Goal: Task Accomplishment & Management: Use online tool/utility

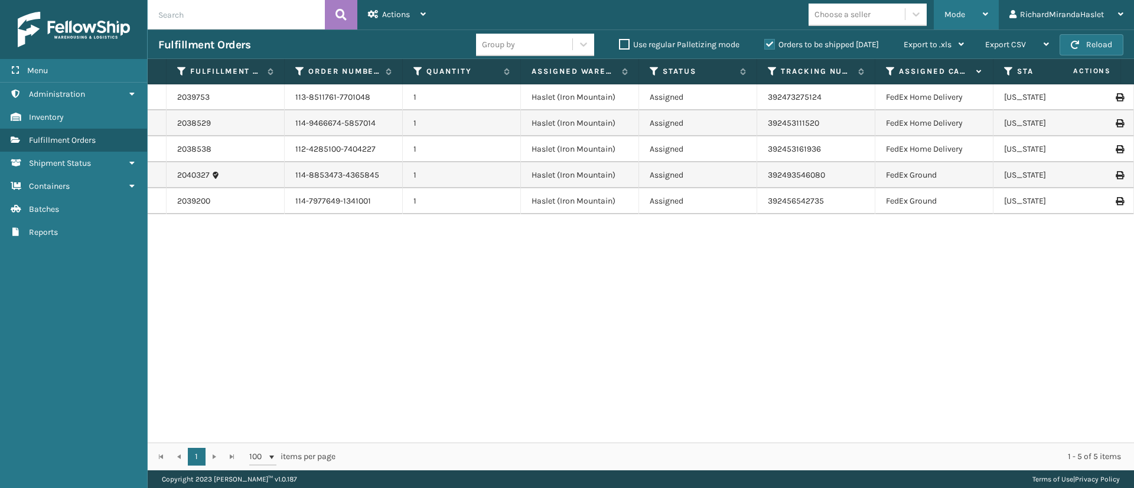
click at [988, 15] on div "Mode Regular Mode Picking Mode Labeling Mode Exit Scan Mode" at bounding box center [965, 15] width 65 height 30
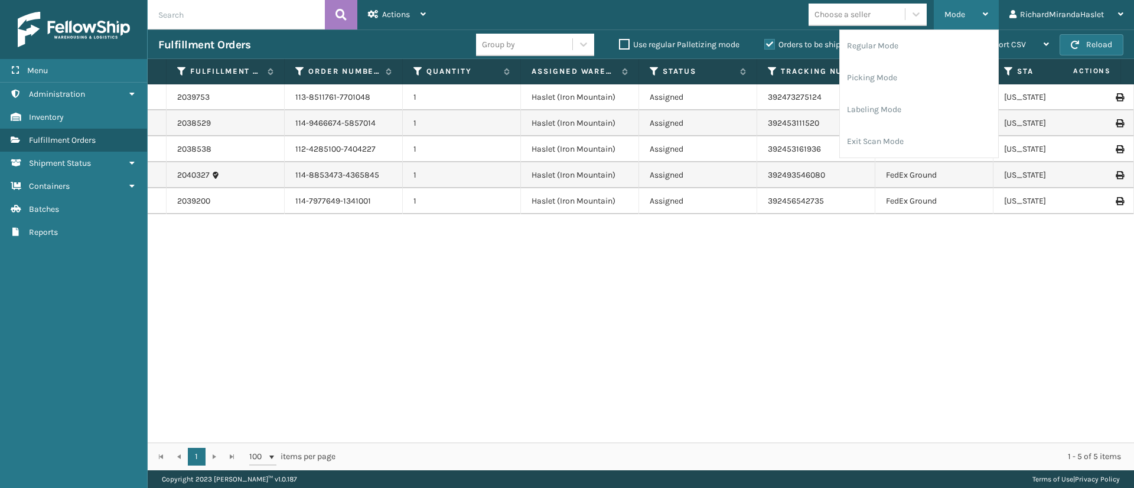
click at [988, 15] on div "Mode Regular Mode Picking Mode Labeling Mode Exit Scan Mode" at bounding box center [965, 15] width 65 height 30
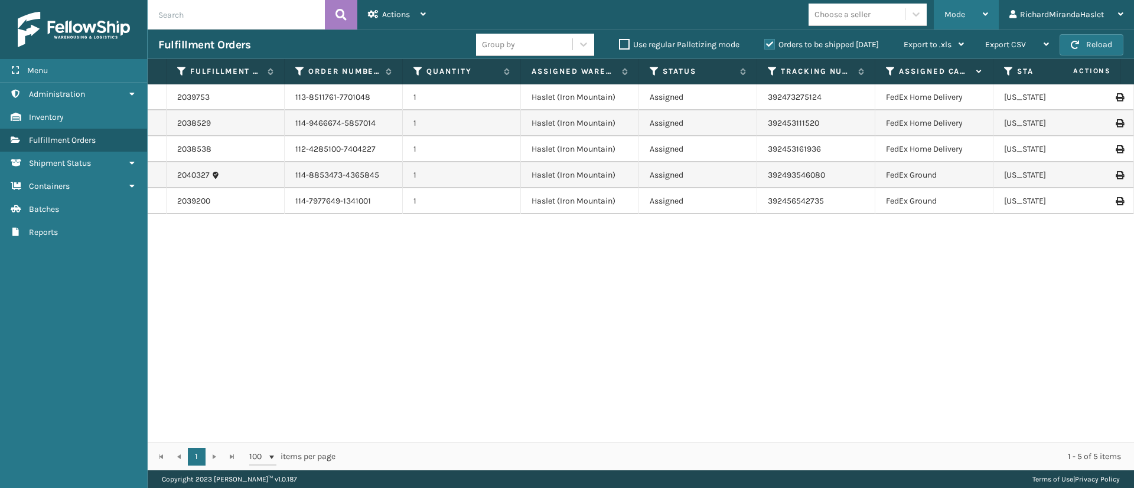
click at [988, 15] on div "Mode Regular Mode Picking Mode Labeling Mode Exit Scan Mode" at bounding box center [965, 15] width 65 height 30
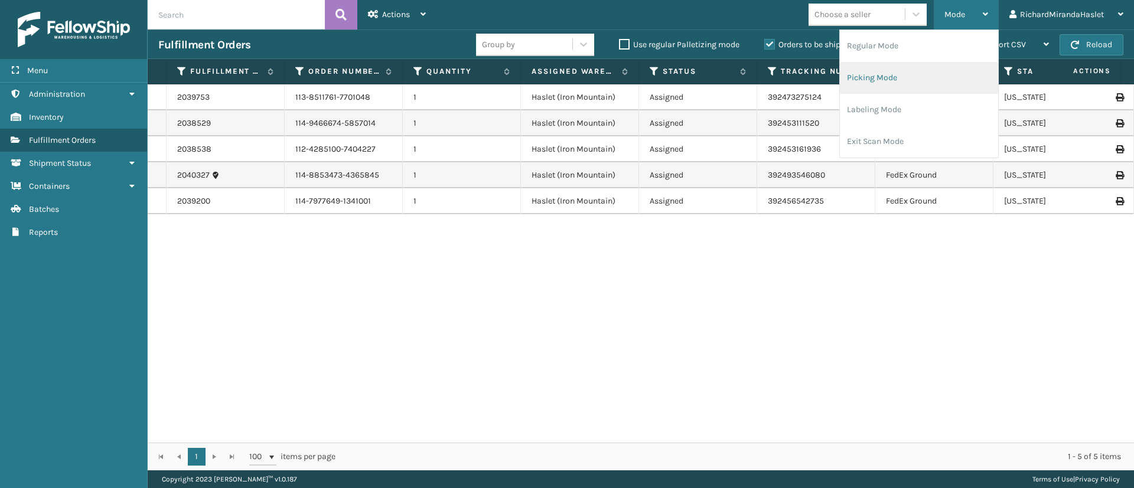
click at [896, 73] on li "Picking Mode" at bounding box center [919, 78] width 158 height 32
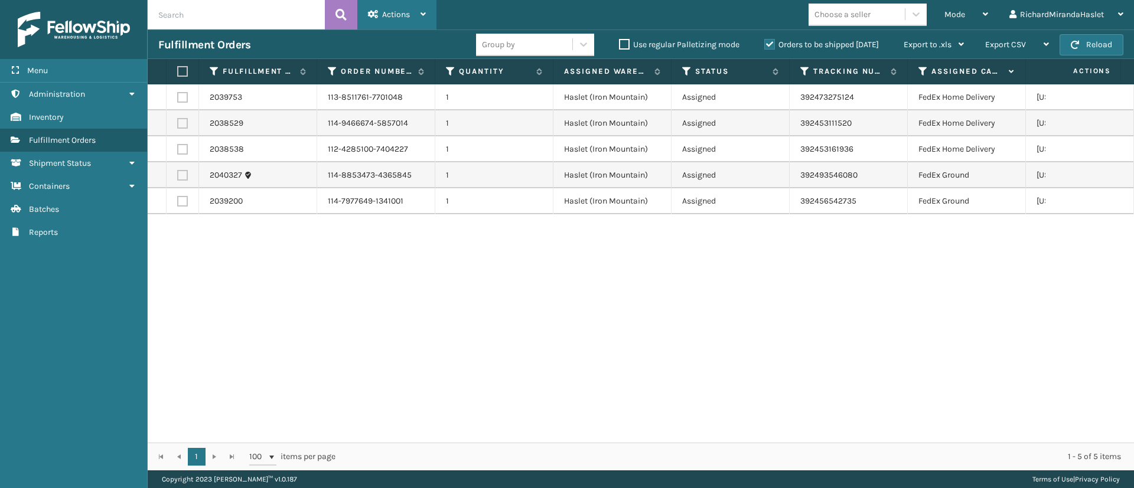
click at [425, 14] on icon at bounding box center [422, 14] width 5 height 8
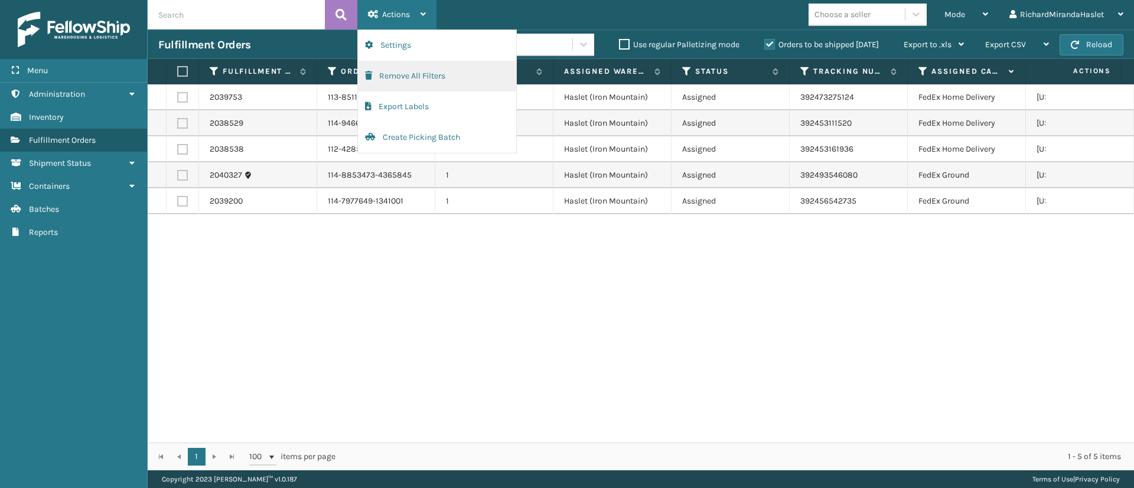
click at [413, 73] on button "Remove All Filters" at bounding box center [437, 76] width 158 height 31
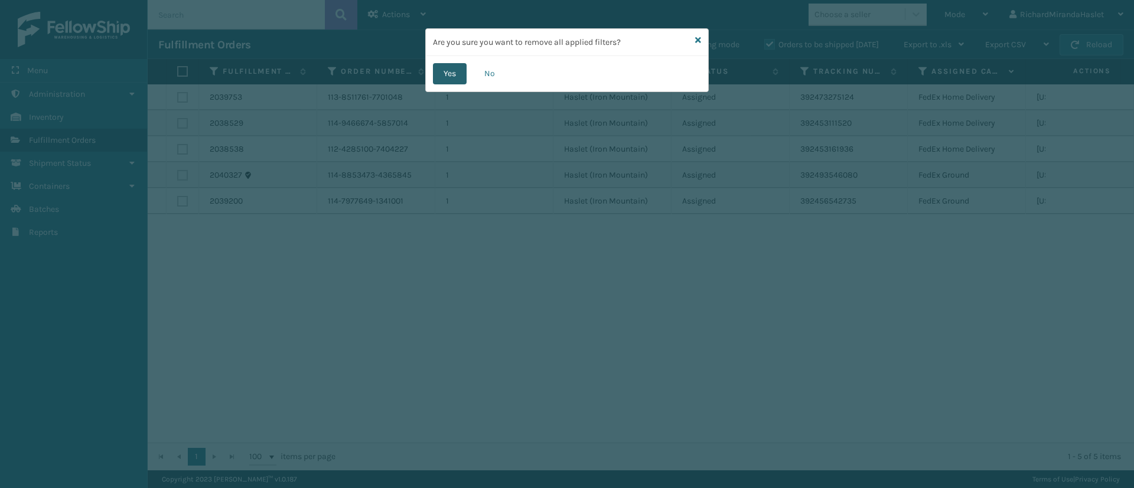
click at [463, 73] on button "Yes" at bounding box center [450, 73] width 34 height 21
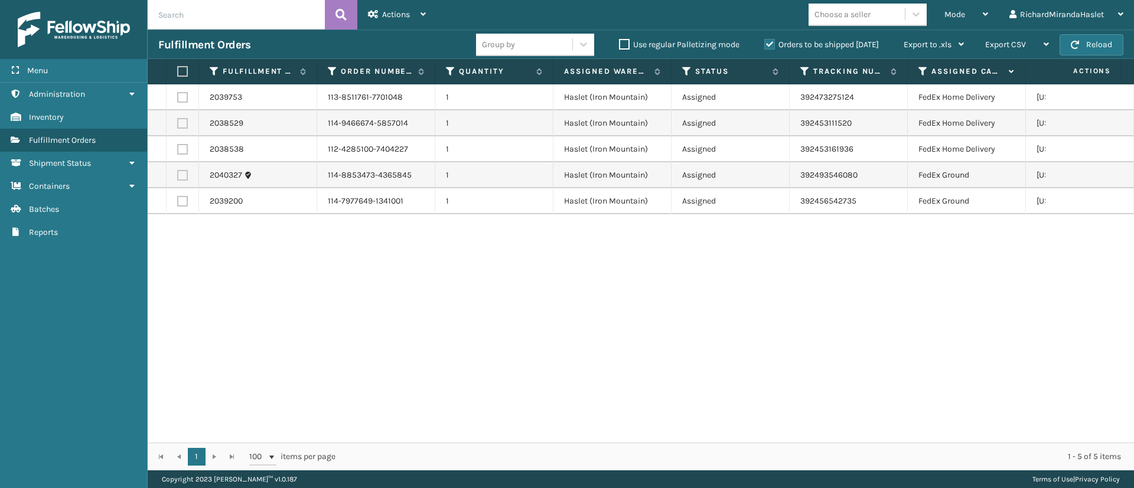
click at [184, 71] on label at bounding box center [180, 71] width 7 height 11
click at [178, 71] on input "checkbox" at bounding box center [177, 72] width 1 height 8
checkbox input "true"
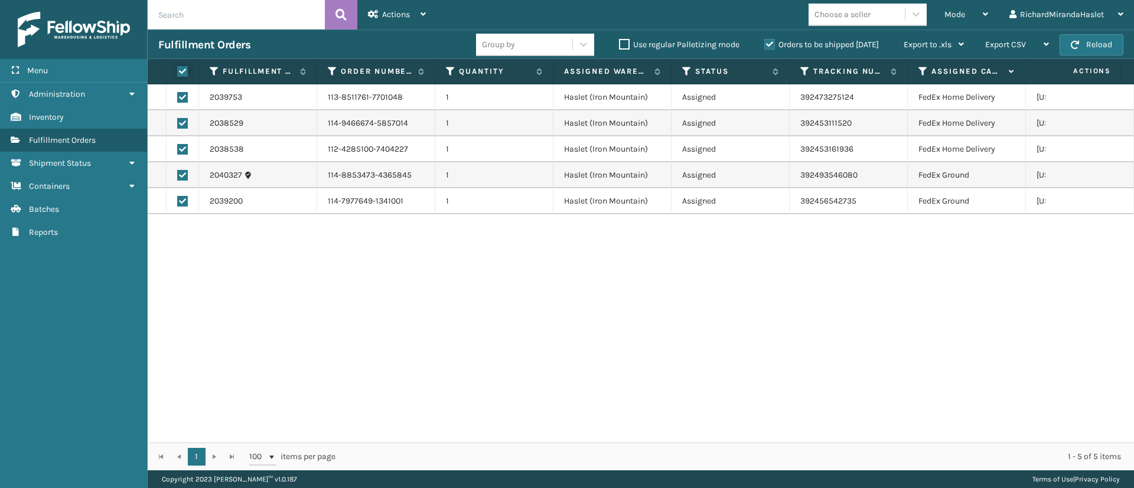
checkbox input "true"
click at [426, 15] on icon at bounding box center [422, 14] width 5 height 8
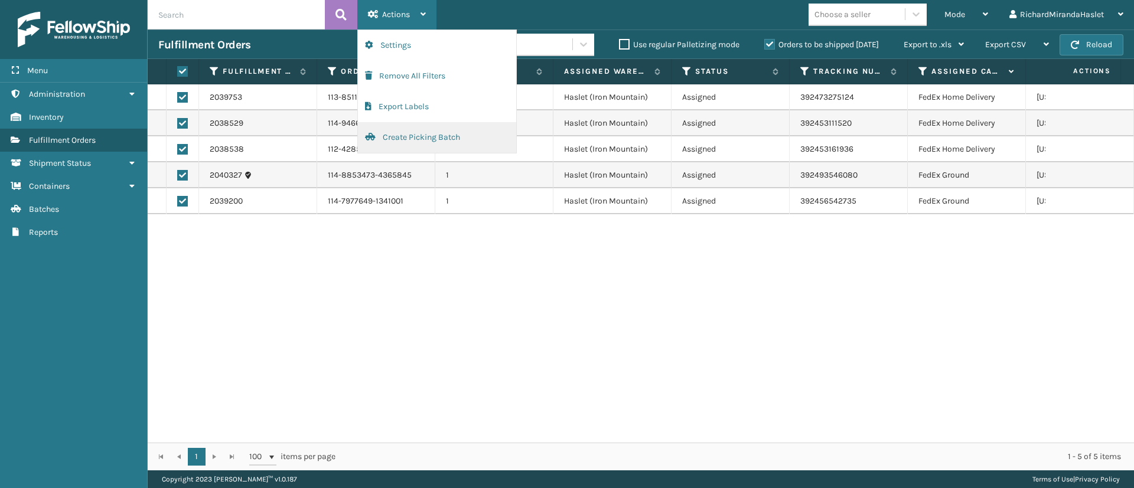
click at [407, 135] on button "Create Picking Batch" at bounding box center [437, 137] width 158 height 31
